Goal: Find specific page/section: Find specific page/section

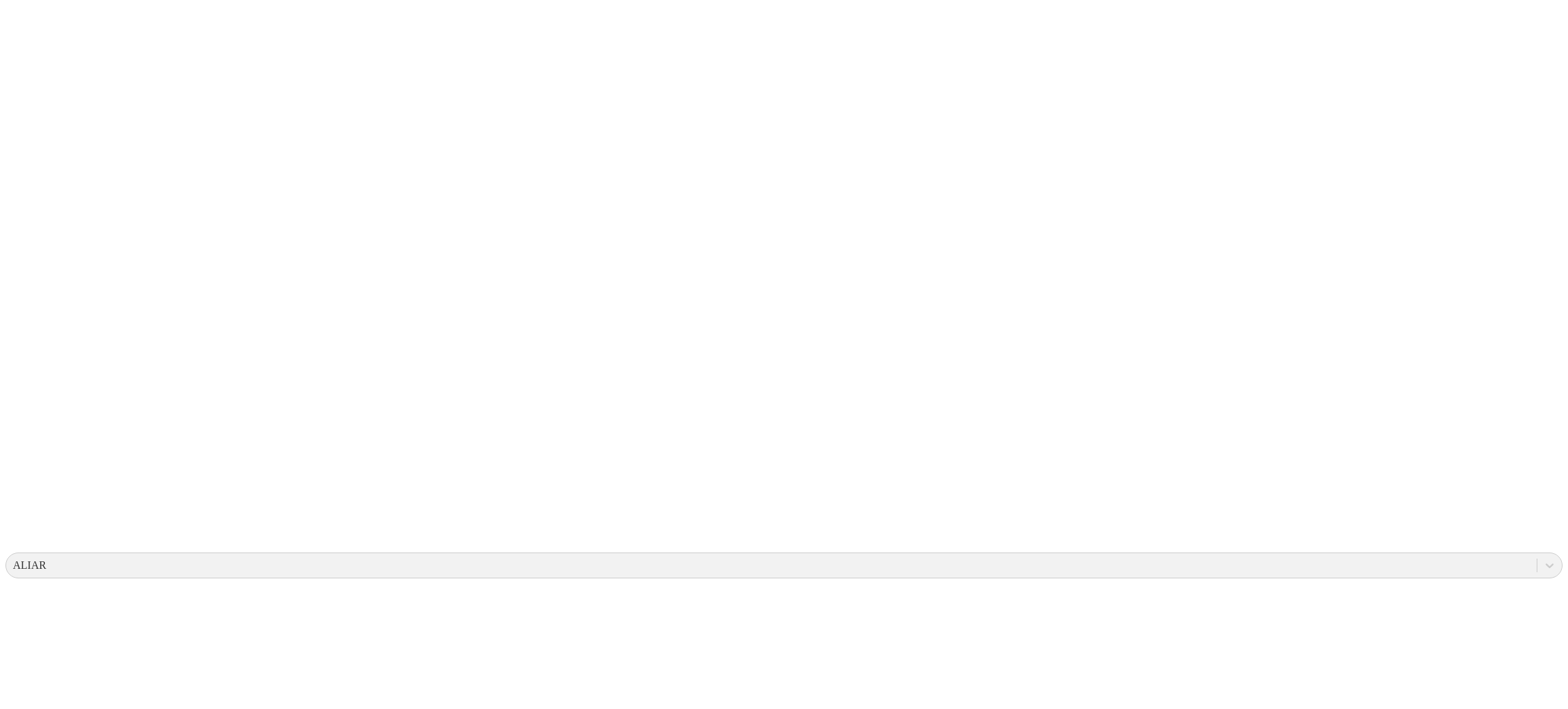
click at [24, 257] on icon at bounding box center [26, 277] width 42 height 42
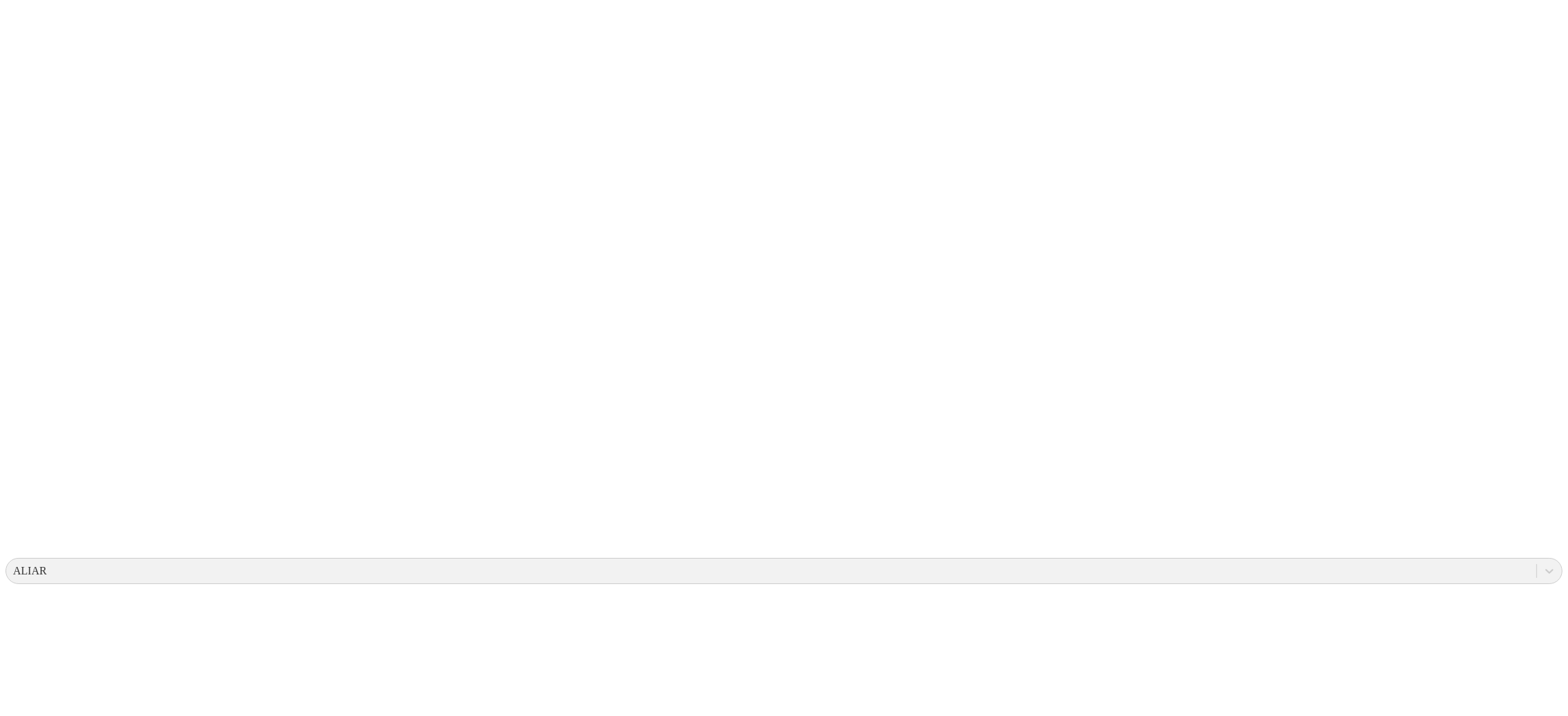
drag, startPoint x: 206, startPoint y: 123, endPoint x: 213, endPoint y: 114, distance: 11.4
type input "CASCABELES 3"
